Goal: Transaction & Acquisition: Purchase product/service

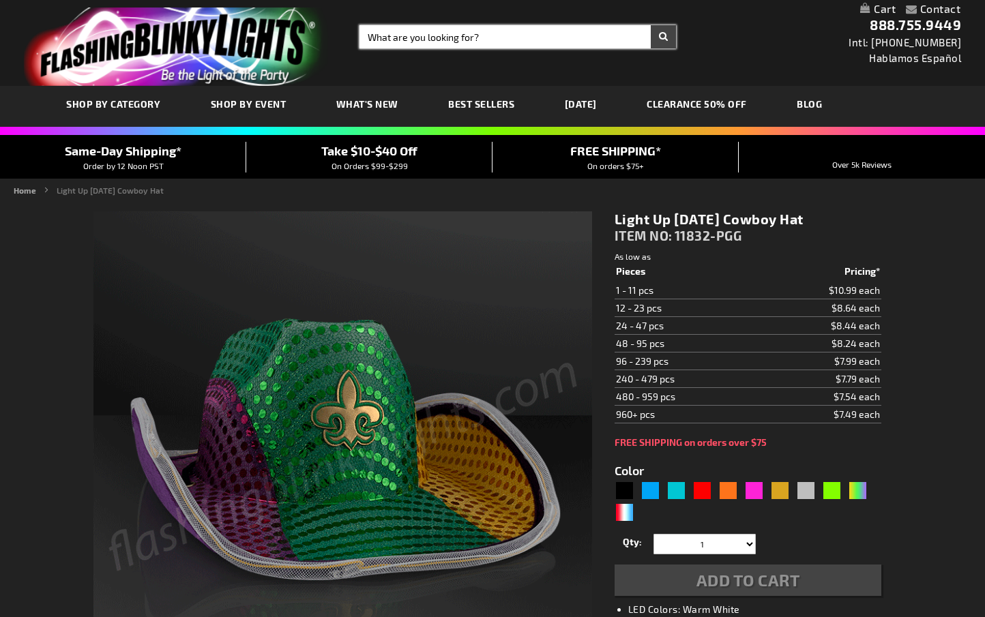
click at [391, 46] on input "Search" at bounding box center [518, 36] width 317 height 23
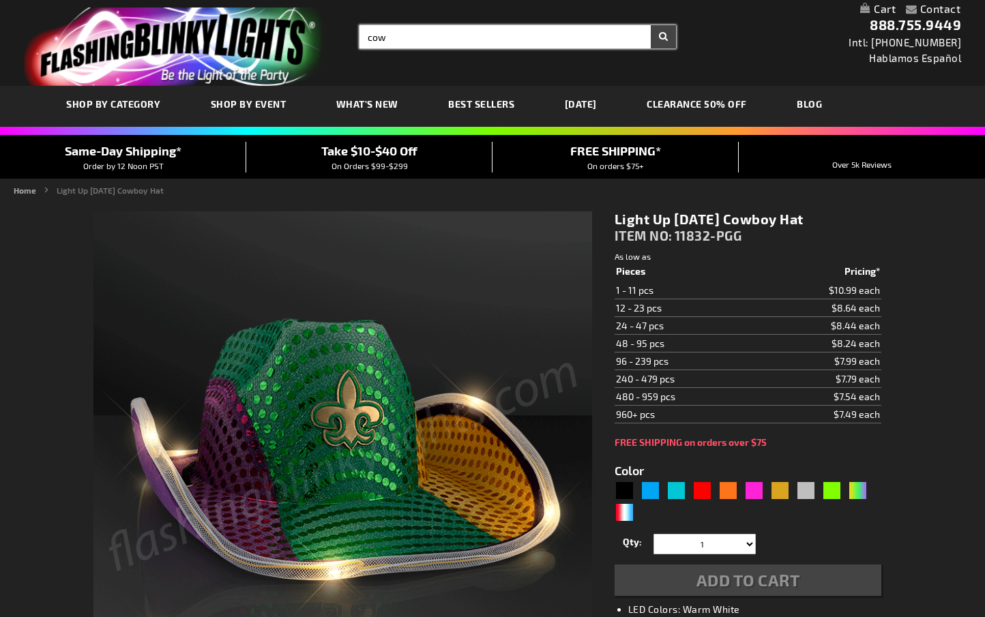
type input "cowb"
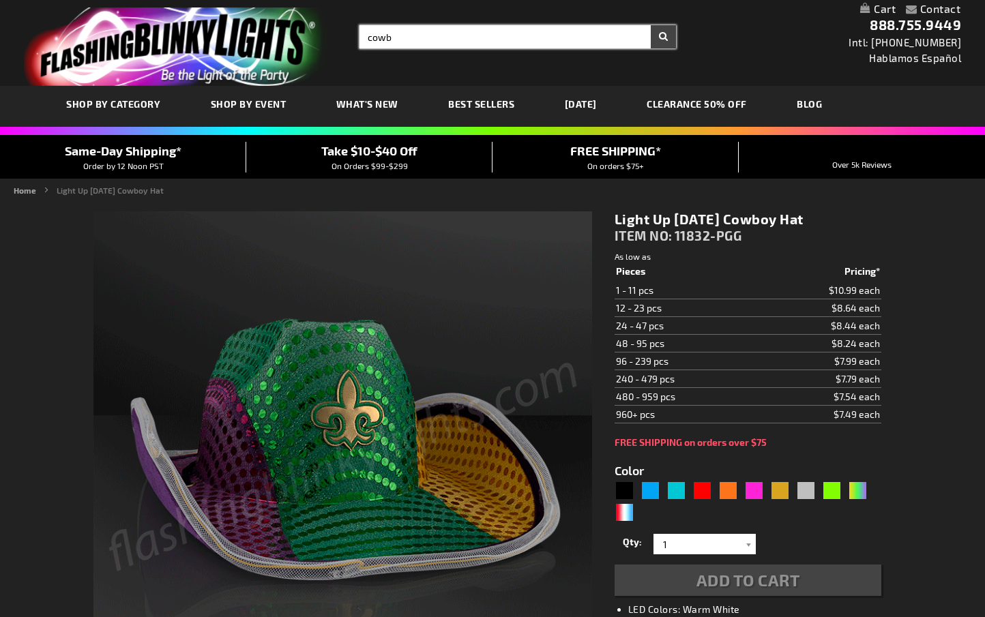
type input "5638"
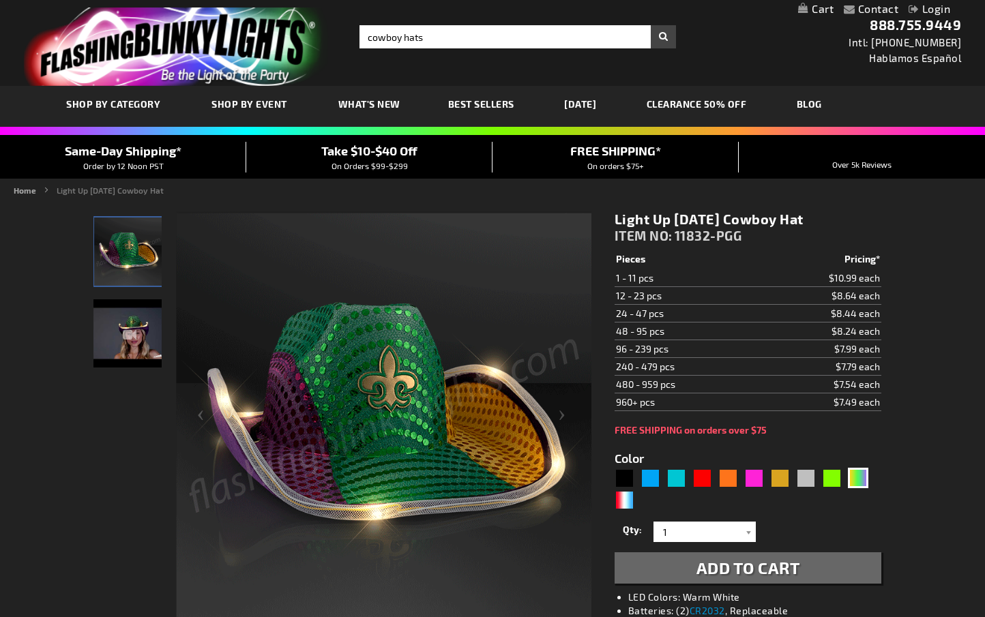
type input "cowboy hats"
click at [651, 25] on button "Search" at bounding box center [663, 36] width 25 height 23
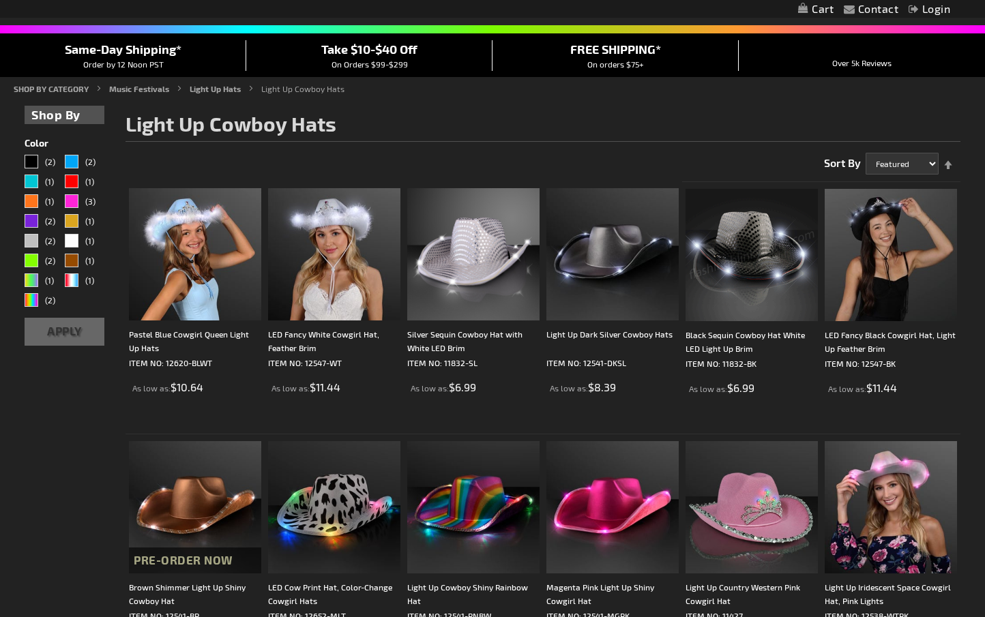
scroll to position [106, 0]
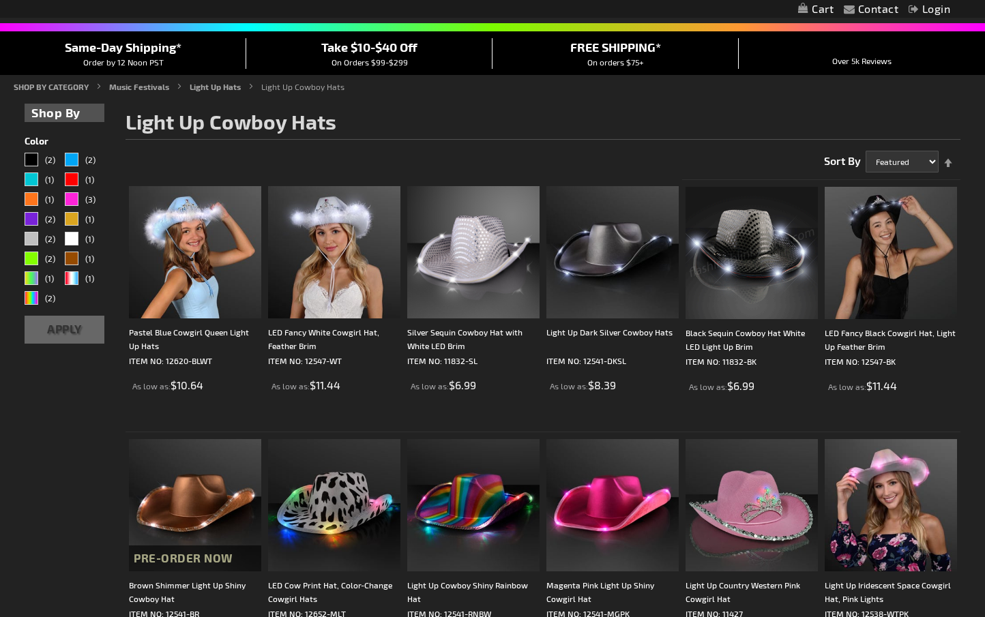
click at [751, 267] on img at bounding box center [752, 253] width 132 height 132
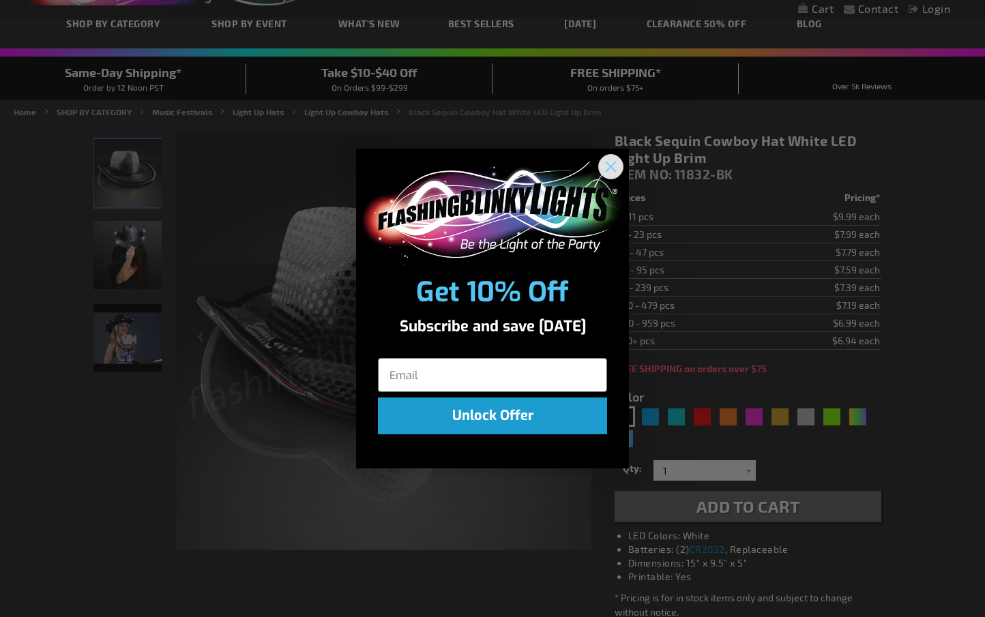
click at [611, 169] on circle "Close dialog" at bounding box center [611, 167] width 23 height 23
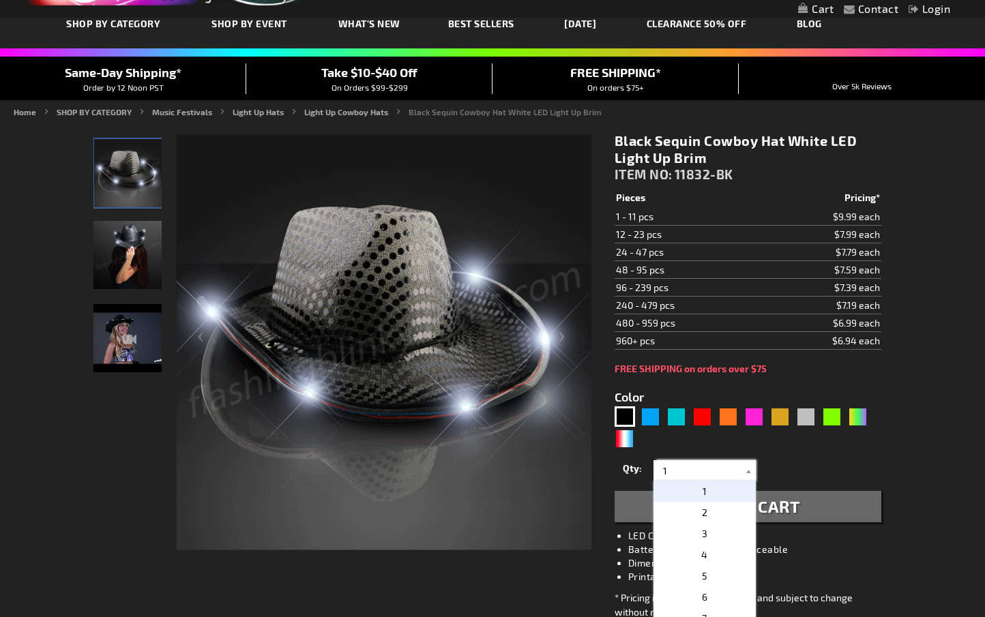
click at [680, 473] on input "1" at bounding box center [706, 470] width 99 height 20
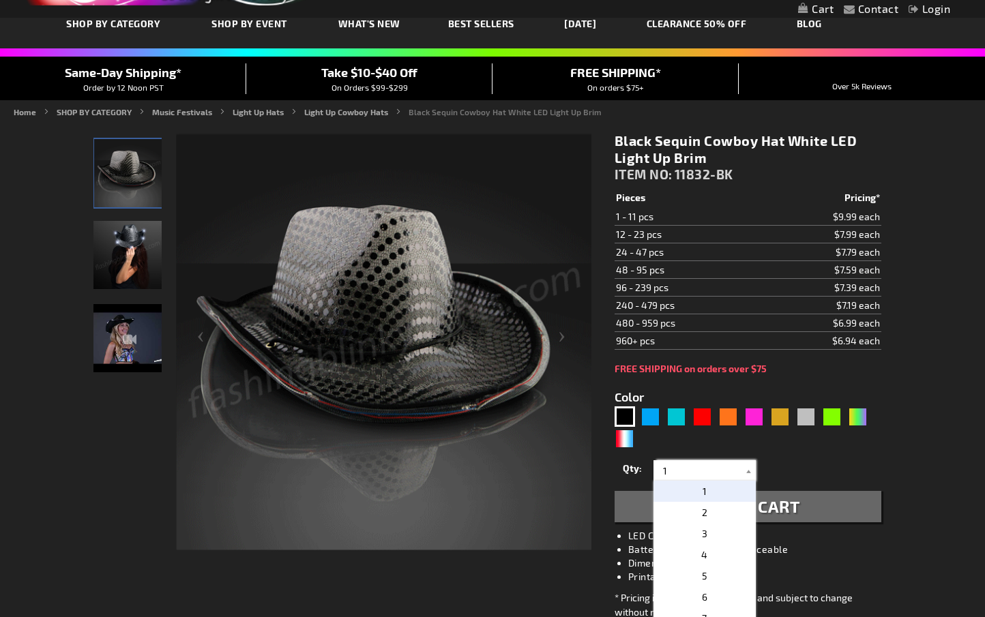
click at [680, 473] on input "1" at bounding box center [706, 470] width 99 height 20
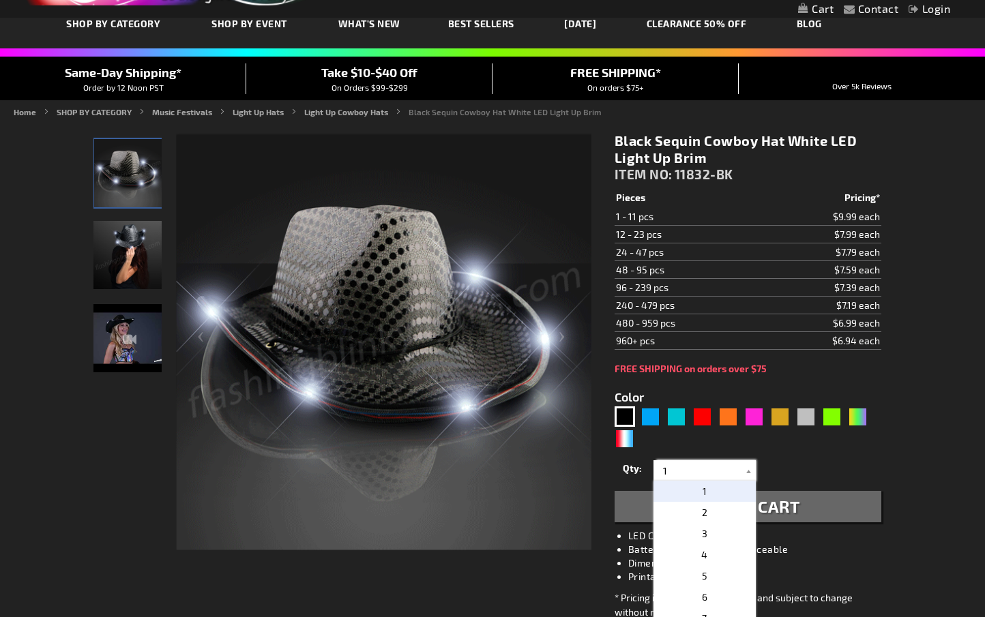
click at [680, 473] on input "1" at bounding box center [706, 470] width 99 height 20
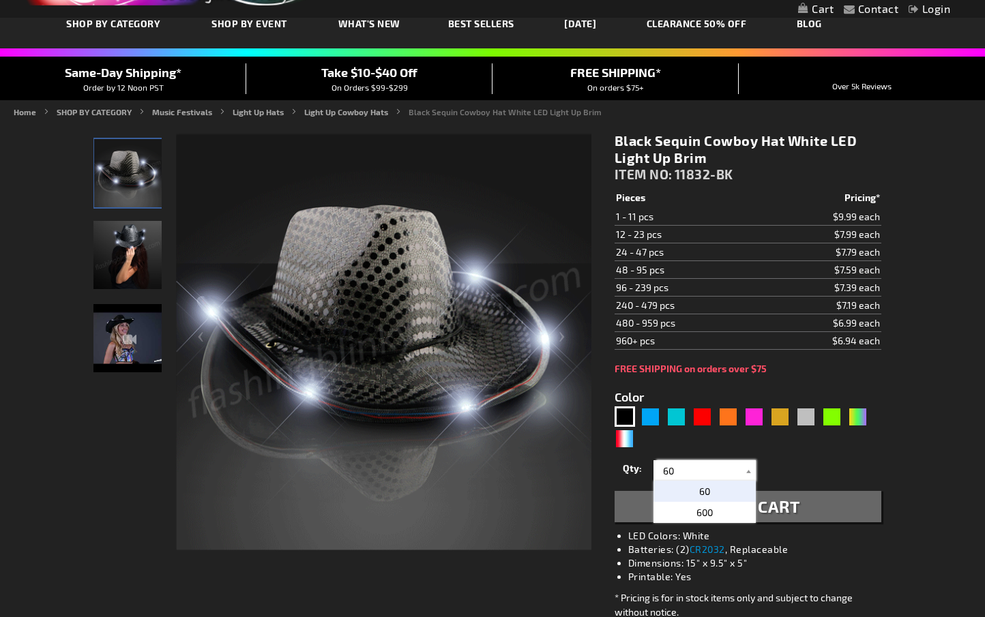
type input "60"
click at [789, 453] on form "Color 5631 1" at bounding box center [748, 449] width 267 height 148
click at [745, 506] on span "Add to Cart" at bounding box center [749, 507] width 104 height 20
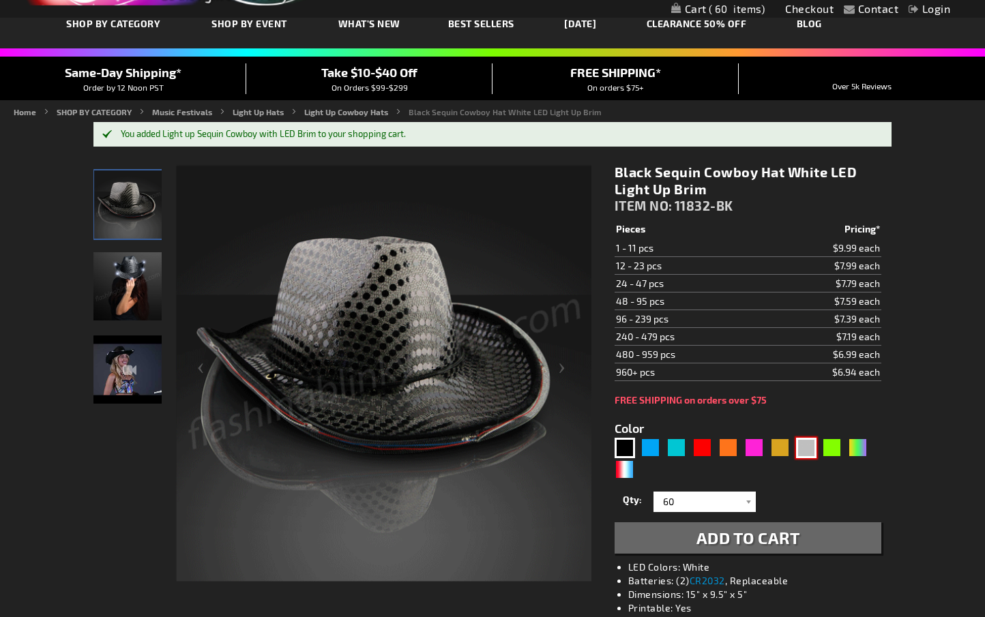
click at [808, 451] on div "Silver" at bounding box center [806, 448] width 20 height 20
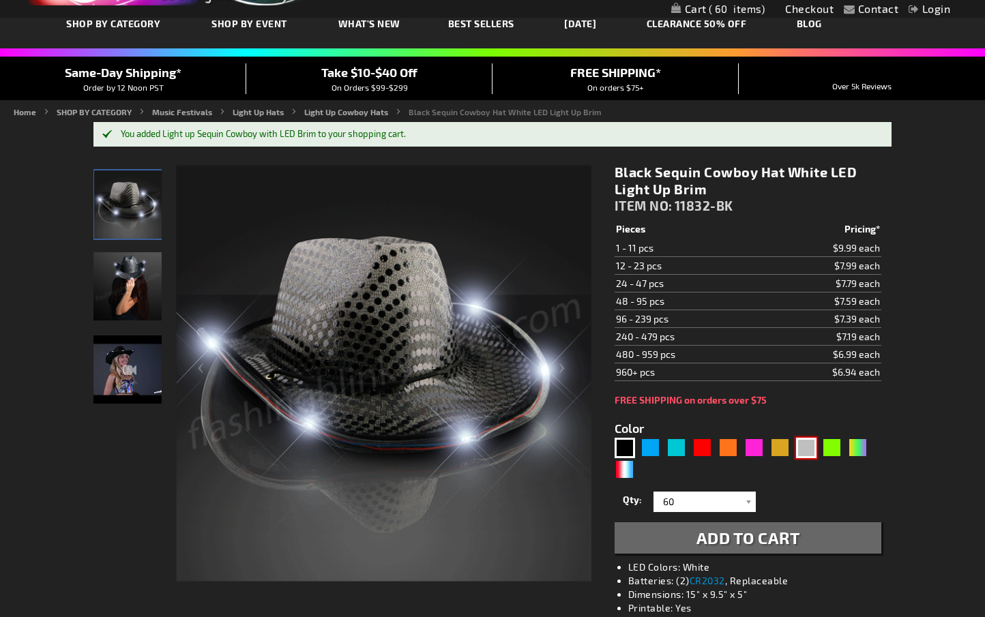
type input "5644"
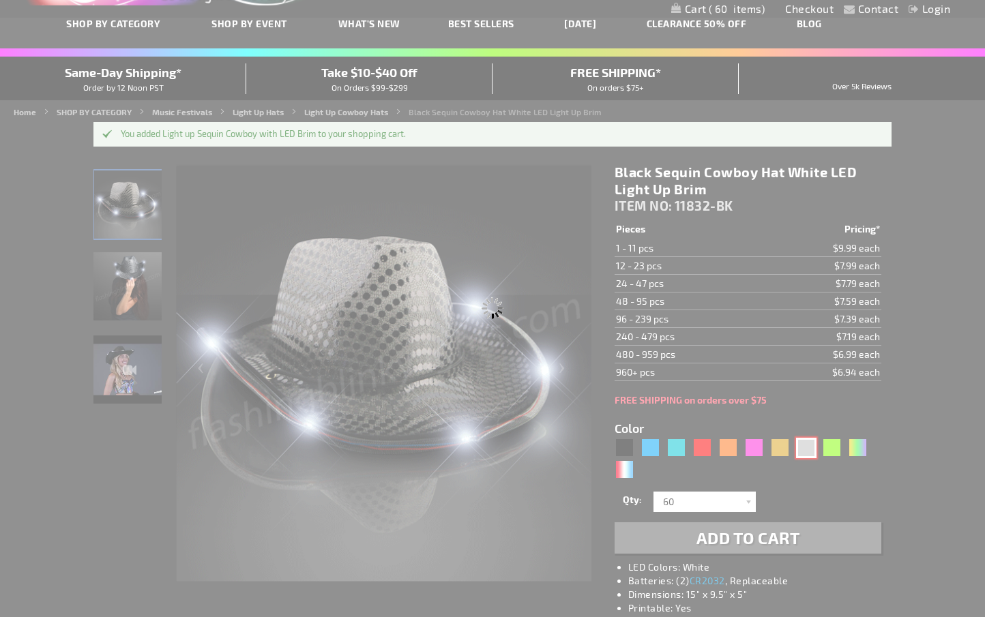
type input "11832-SL"
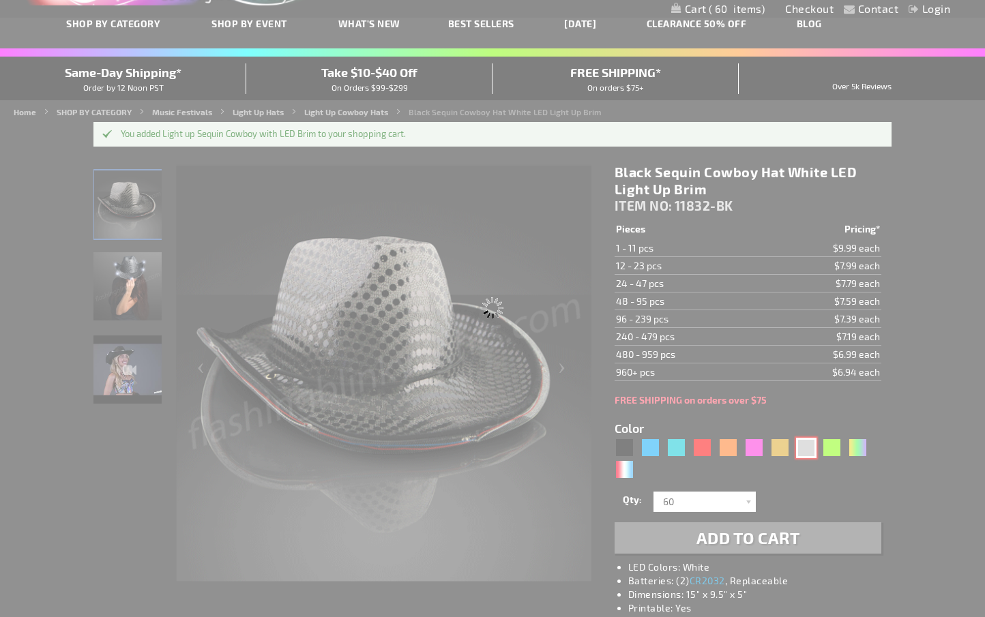
type input "Customize - Silver Sequin Cowboy Hat with White LED Brim - ITEM NO: 11832-SL"
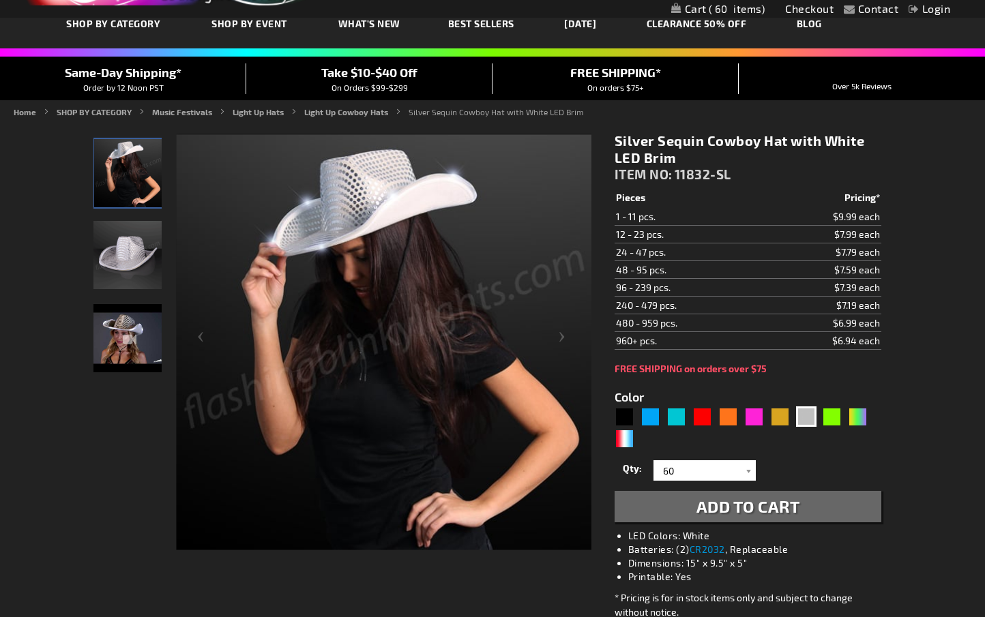
click at [707, 507] on span "Add to Cart" at bounding box center [749, 507] width 104 height 20
